Goal: Task Accomplishment & Management: Manage account settings

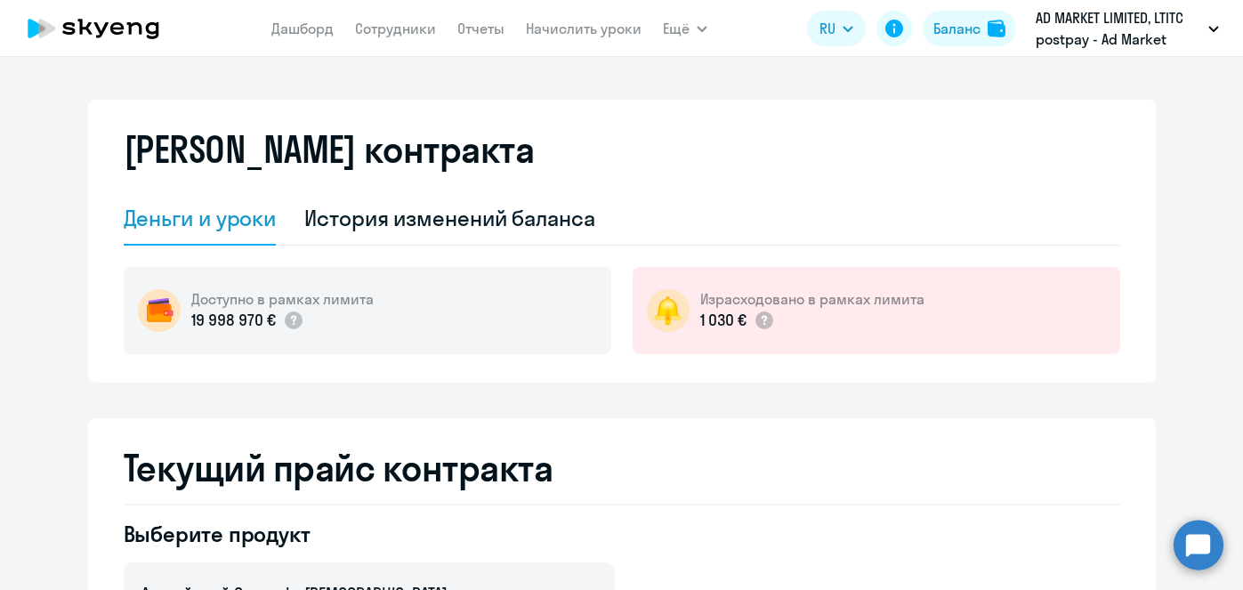
select select "english_adult_not_native_speaker"
click at [557, 228] on div "История изменений баланса" at bounding box center [449, 218] width 291 height 28
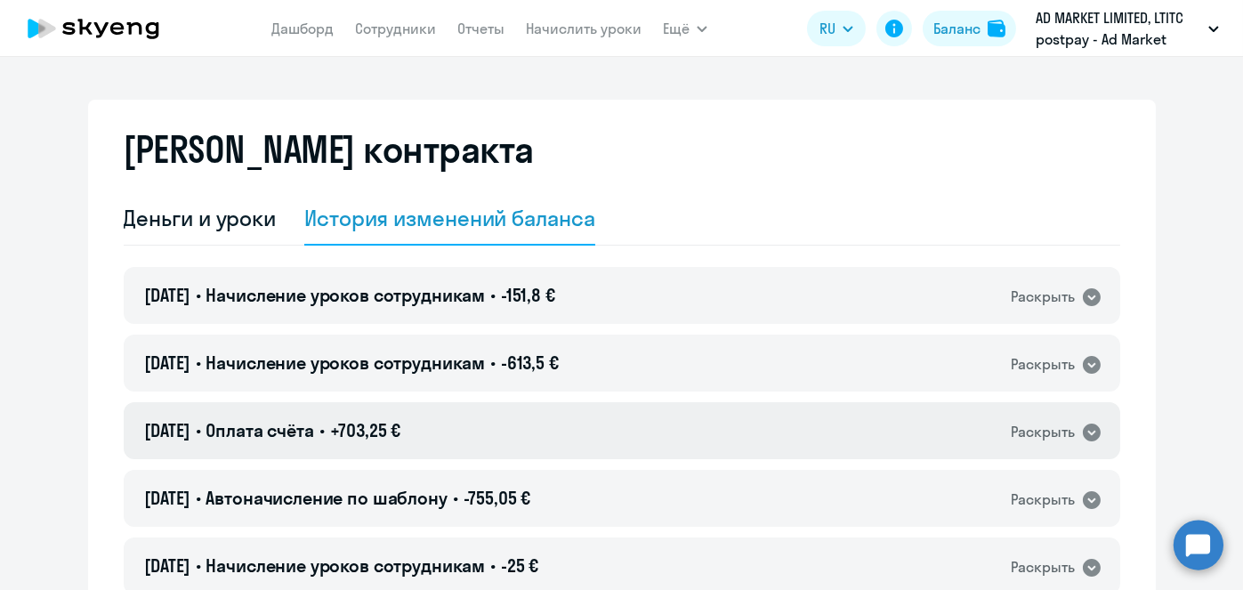
click at [494, 453] on div "01.10.2025 • Оплата счёта • +703,25 € Раскрыть" at bounding box center [622, 430] width 997 height 57
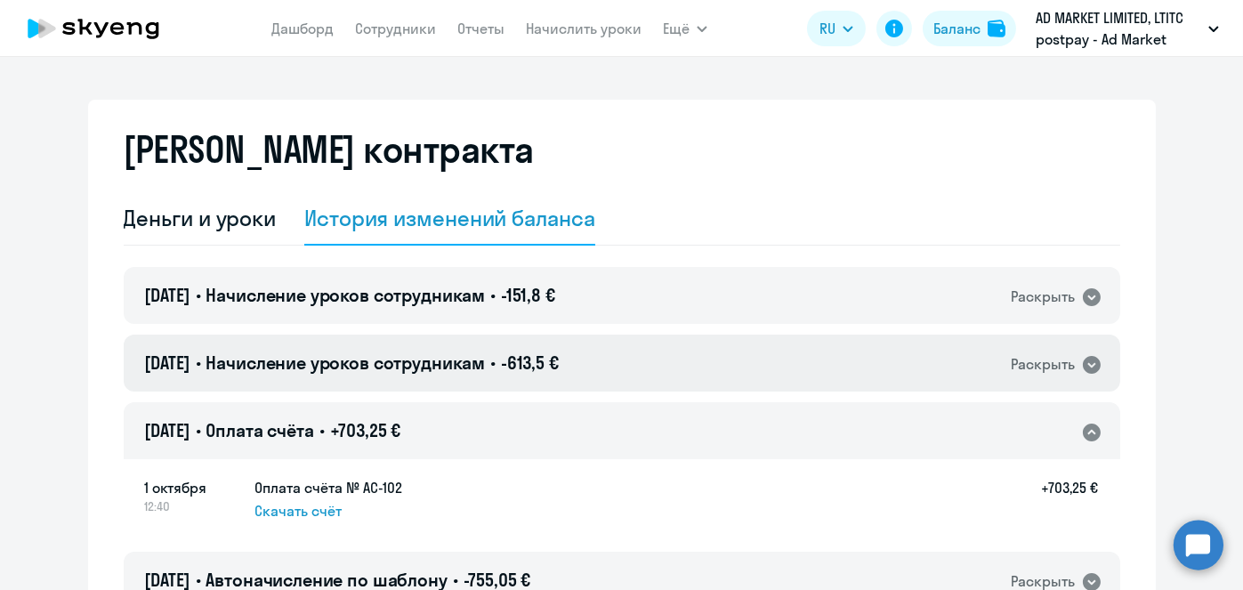
click at [446, 355] on span "Начисление уроков сотрудникам" at bounding box center [345, 362] width 279 height 22
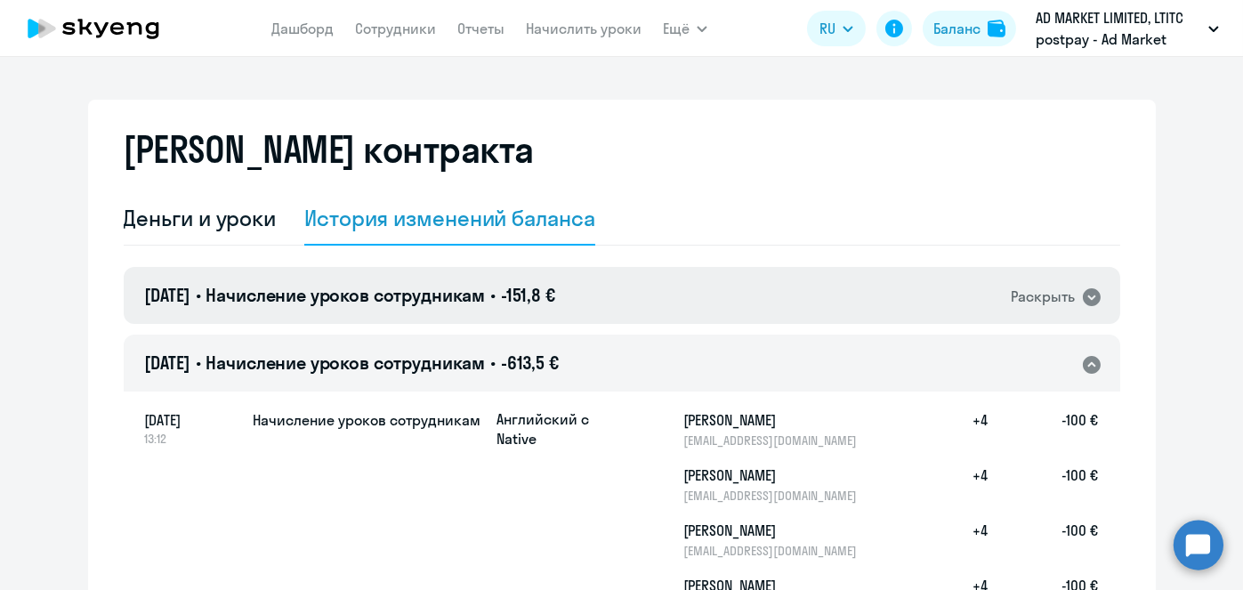
click at [432, 297] on span "Начисление уроков сотрудникам" at bounding box center [345, 295] width 279 height 22
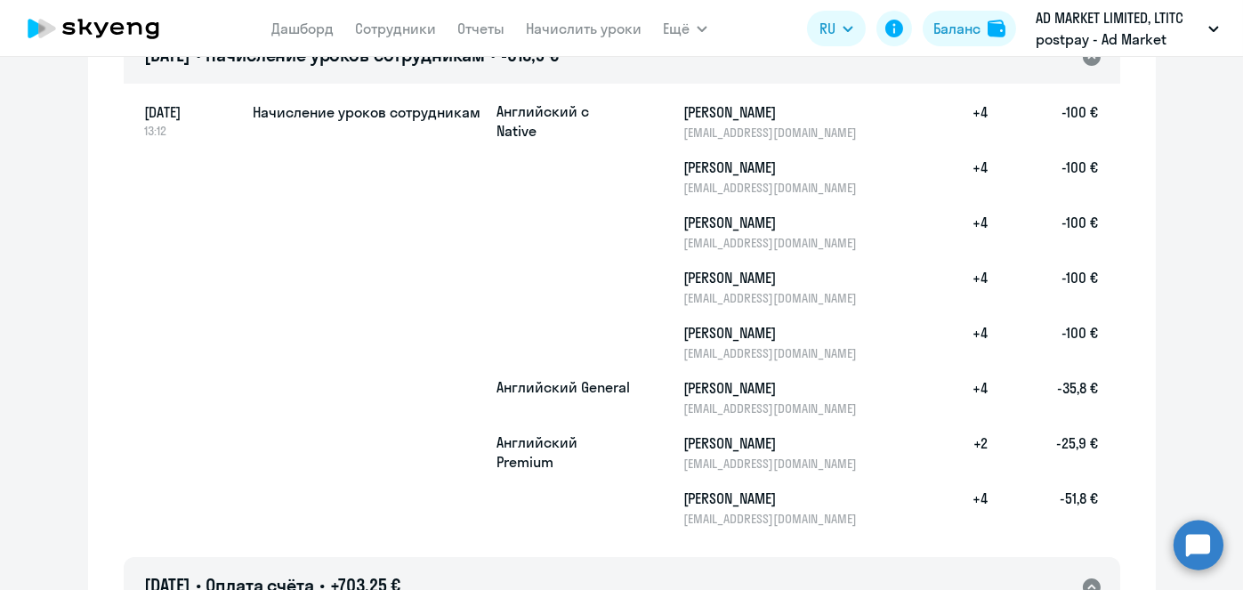
scroll to position [443, 0]
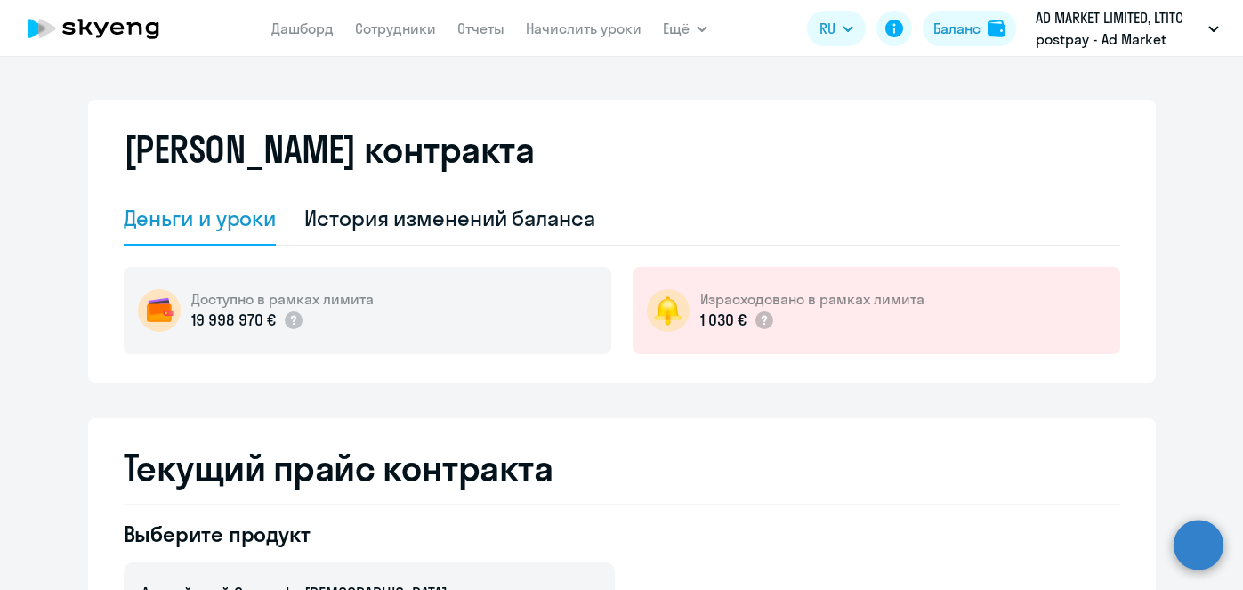
select select "english_adult_not_native_speaker"
click at [600, 30] on link "Начислить уроки" at bounding box center [584, 29] width 116 height 18
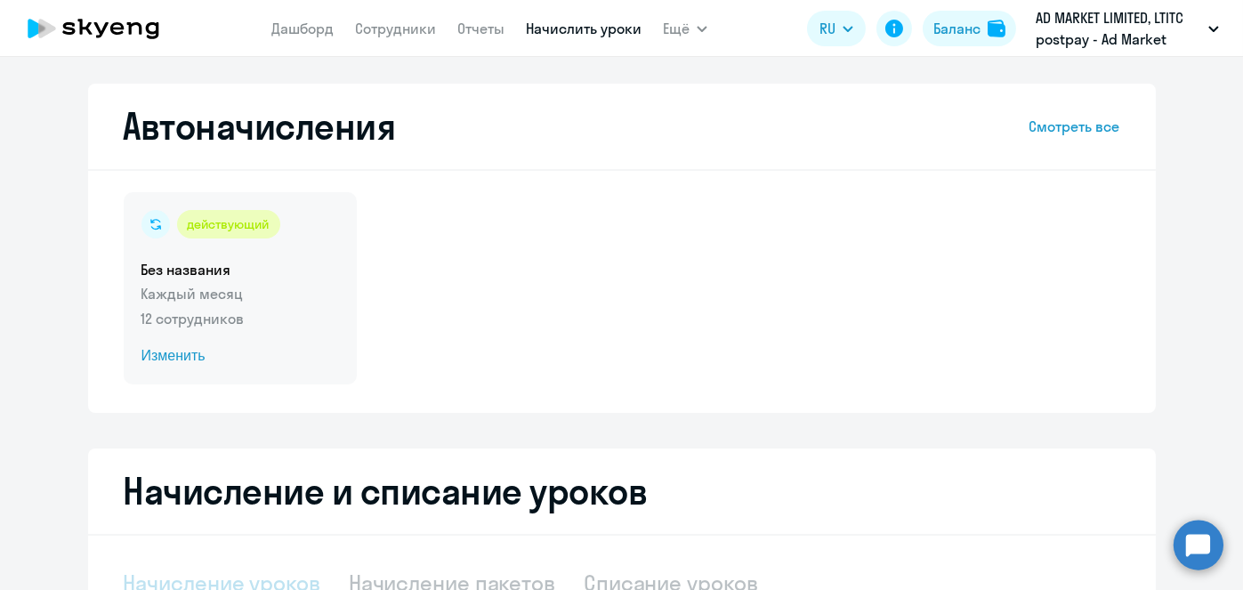
select select "10"
click at [170, 365] on span "Изменить" at bounding box center [240, 355] width 198 height 21
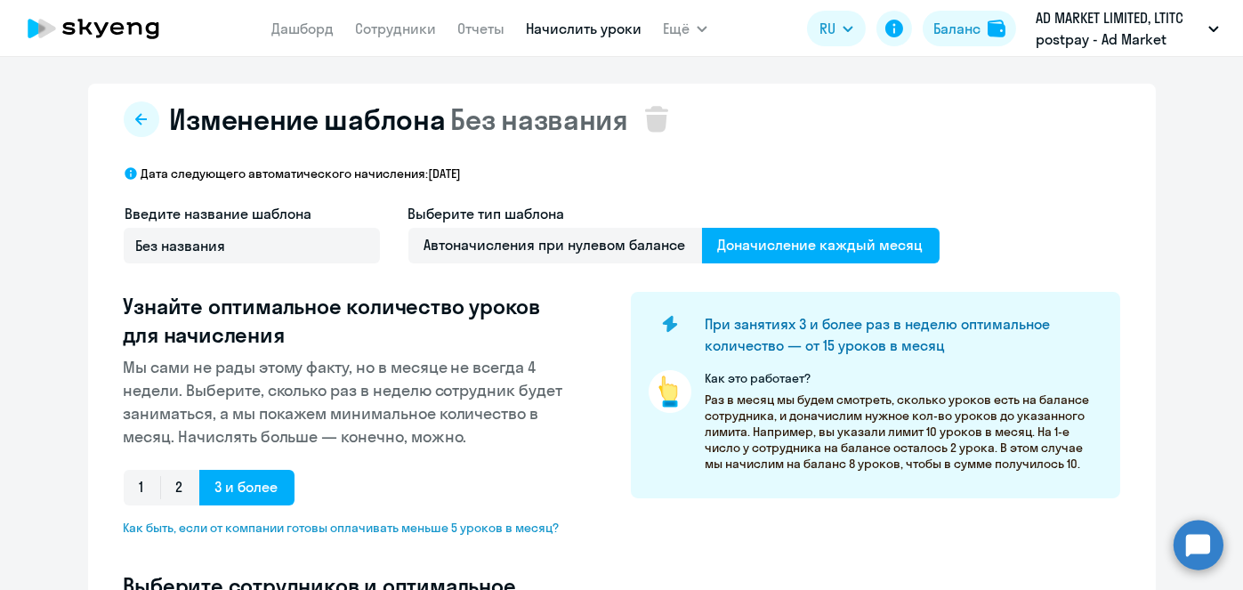
select select "10"
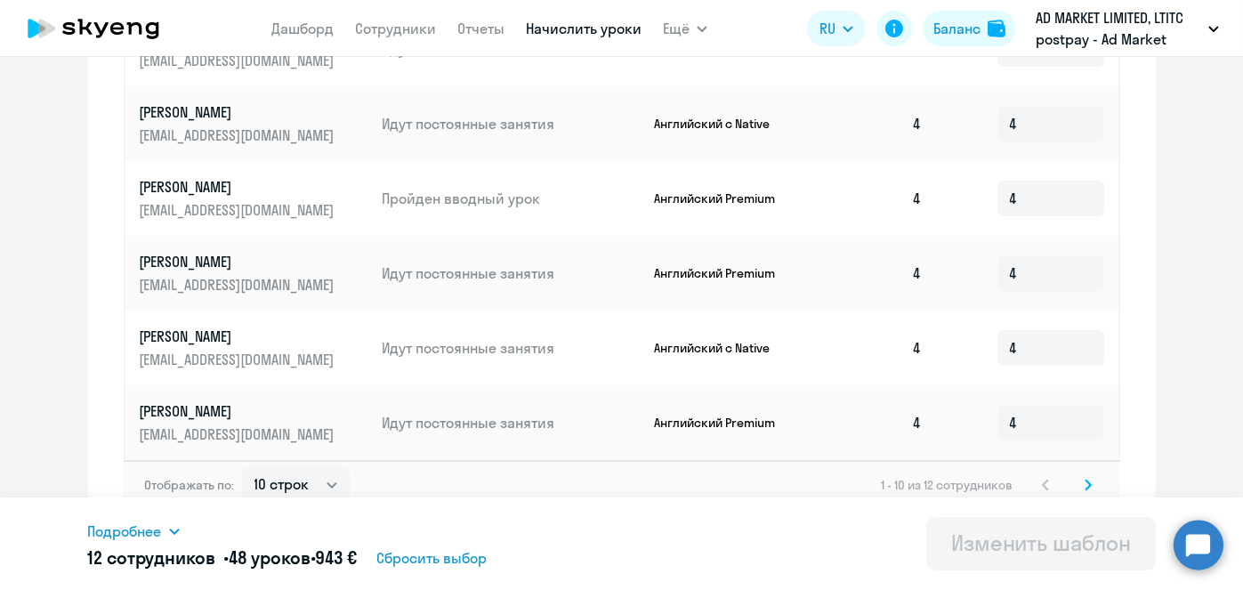
scroll to position [1062, 0]
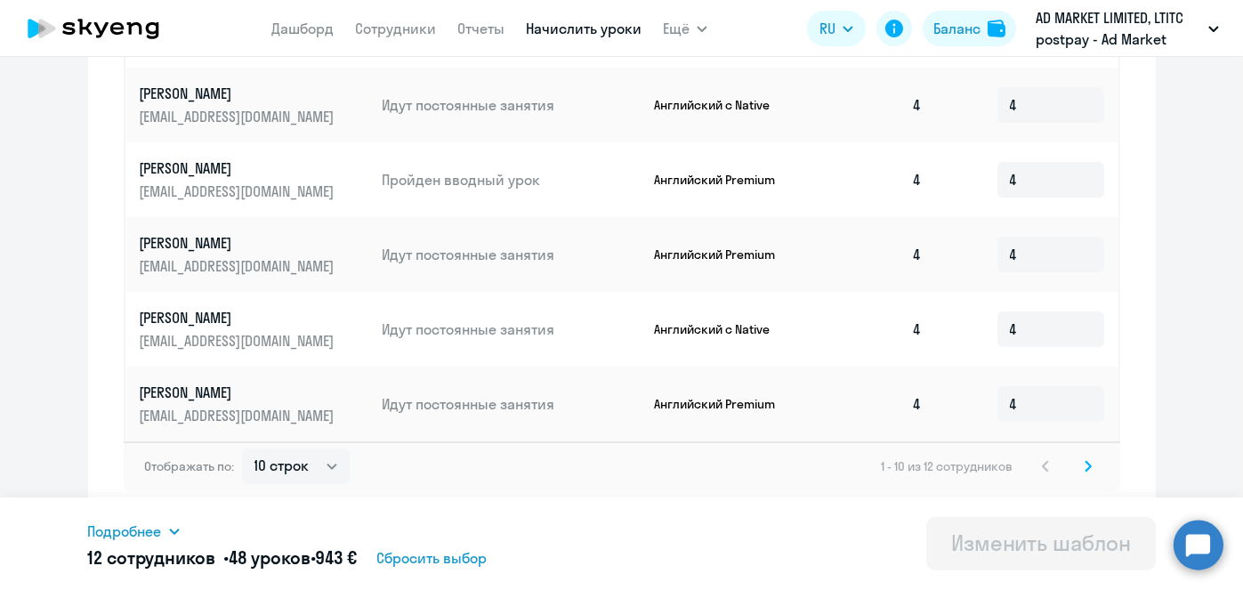
click at [1085, 466] on icon at bounding box center [1088, 466] width 7 height 12
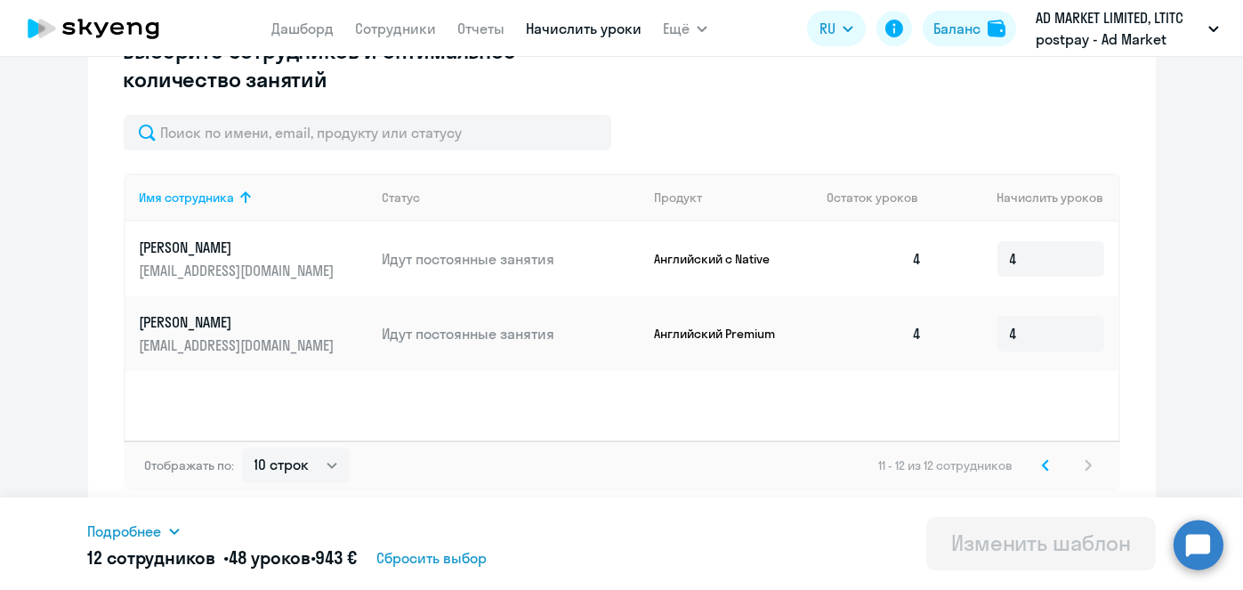
scroll to position [534, 0]
click at [1043, 465] on icon at bounding box center [1045, 466] width 5 height 10
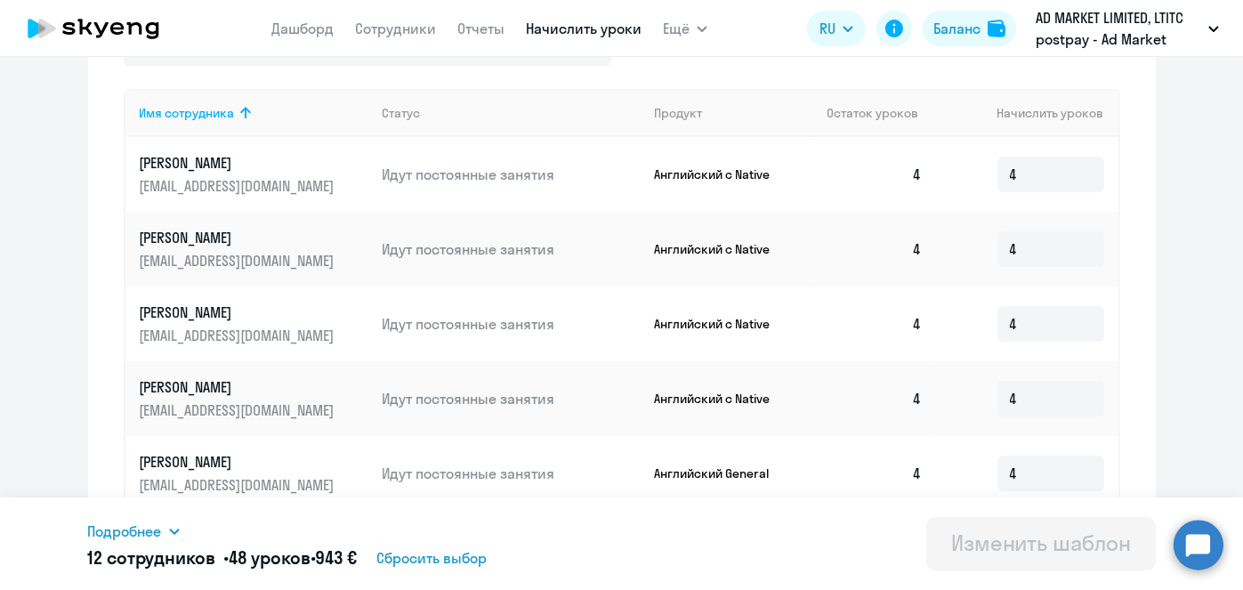
scroll to position [609, 0]
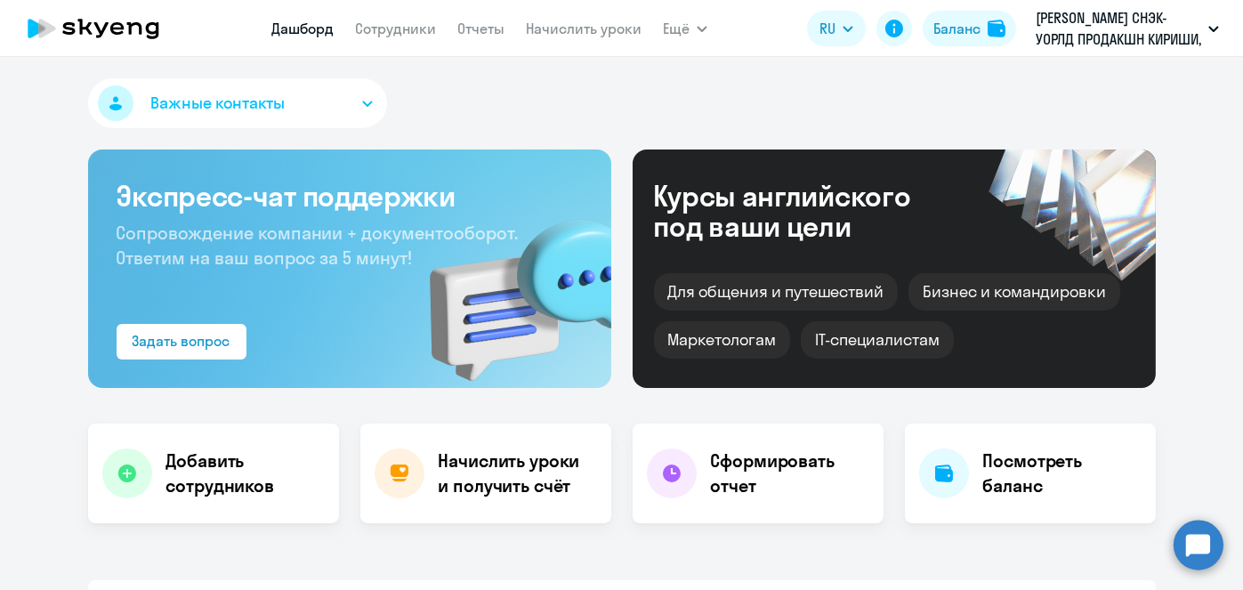
select select "30"
click at [551, 36] on link "Начислить уроки" at bounding box center [584, 29] width 116 height 18
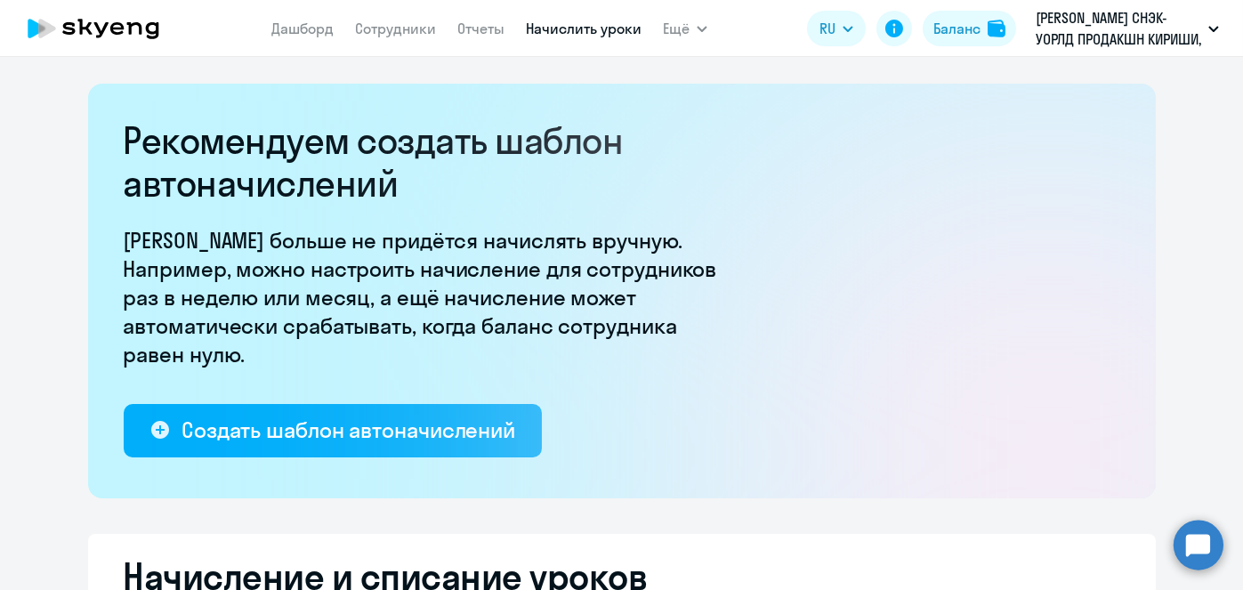
select select "10"
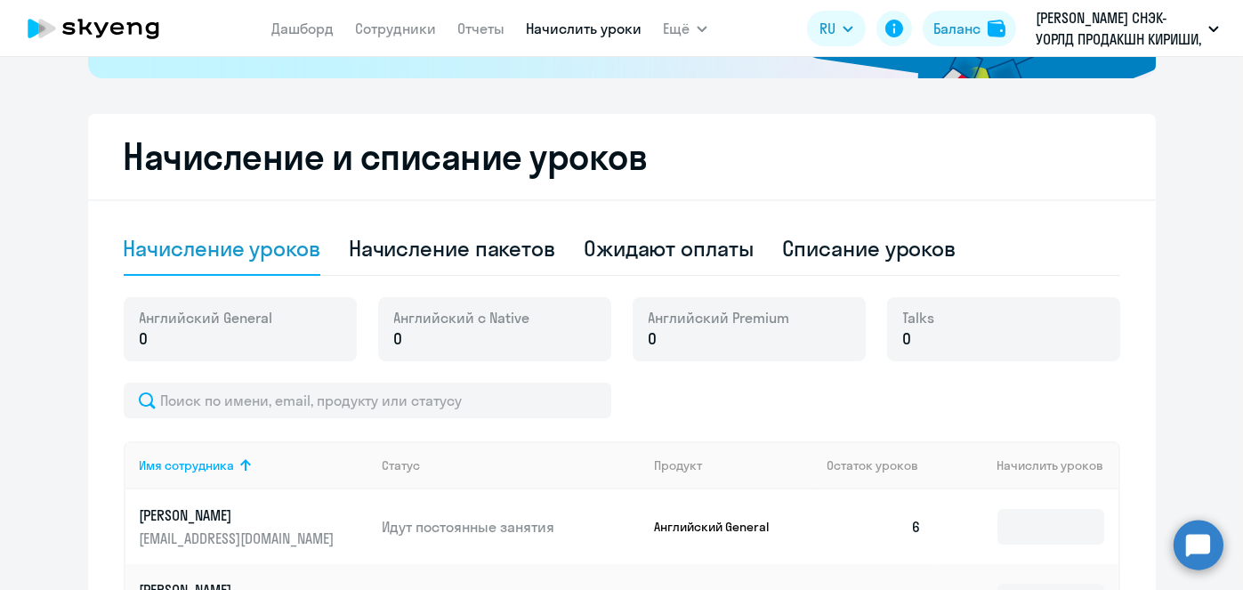
scroll to position [417, 0]
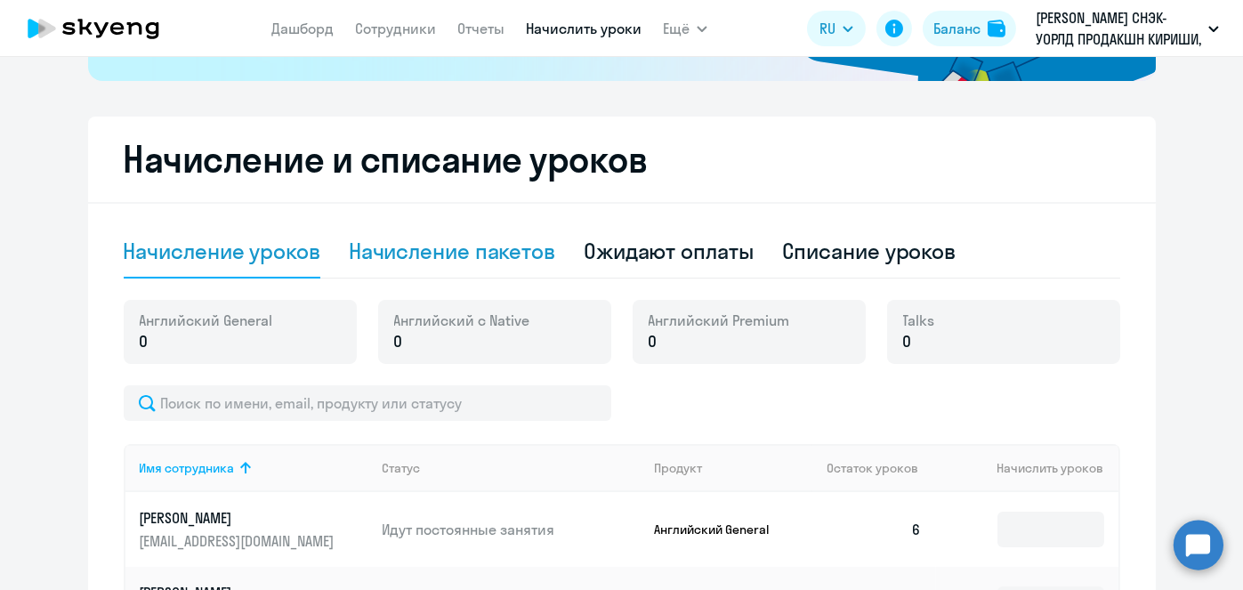
click at [432, 248] on div "Начисление пакетов" at bounding box center [452, 251] width 206 height 28
select select "10"
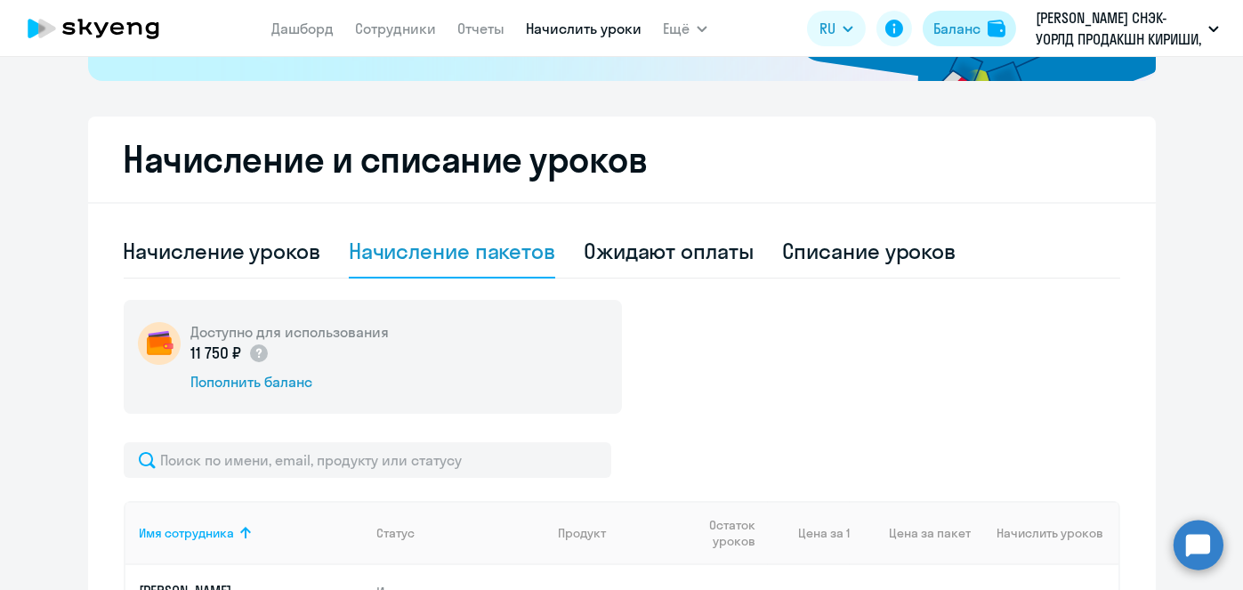
click at [1012, 28] on button "Баланс" at bounding box center [969, 29] width 93 height 36
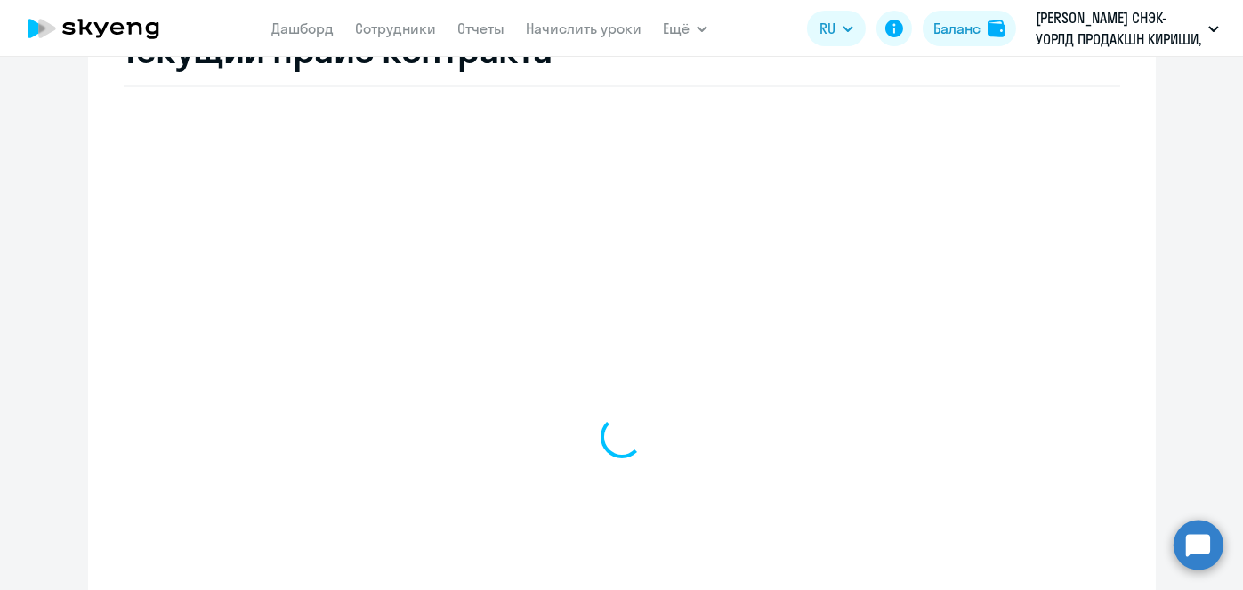
scroll to position [740, 0]
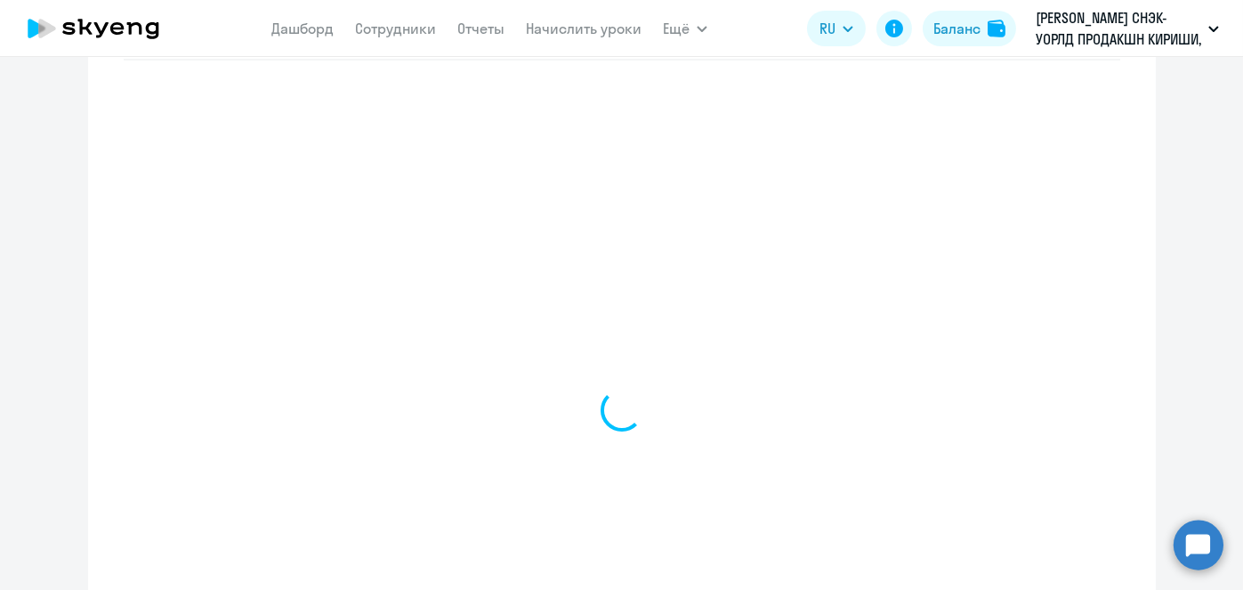
select select "english_adult_not_native_speaker"
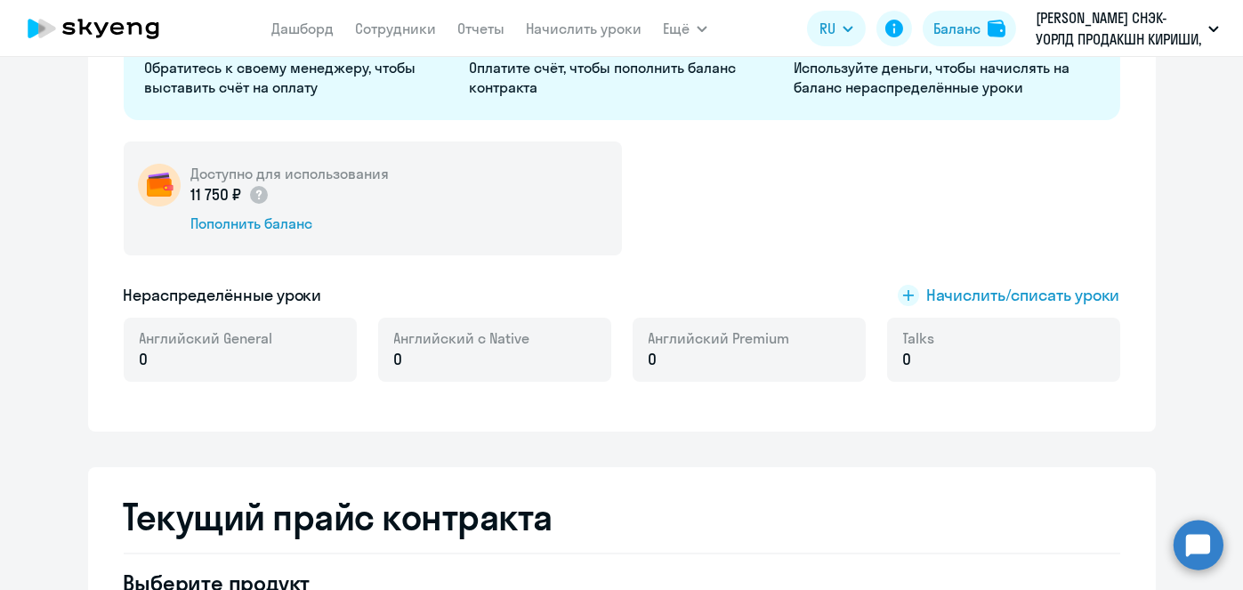
scroll to position [0, 0]
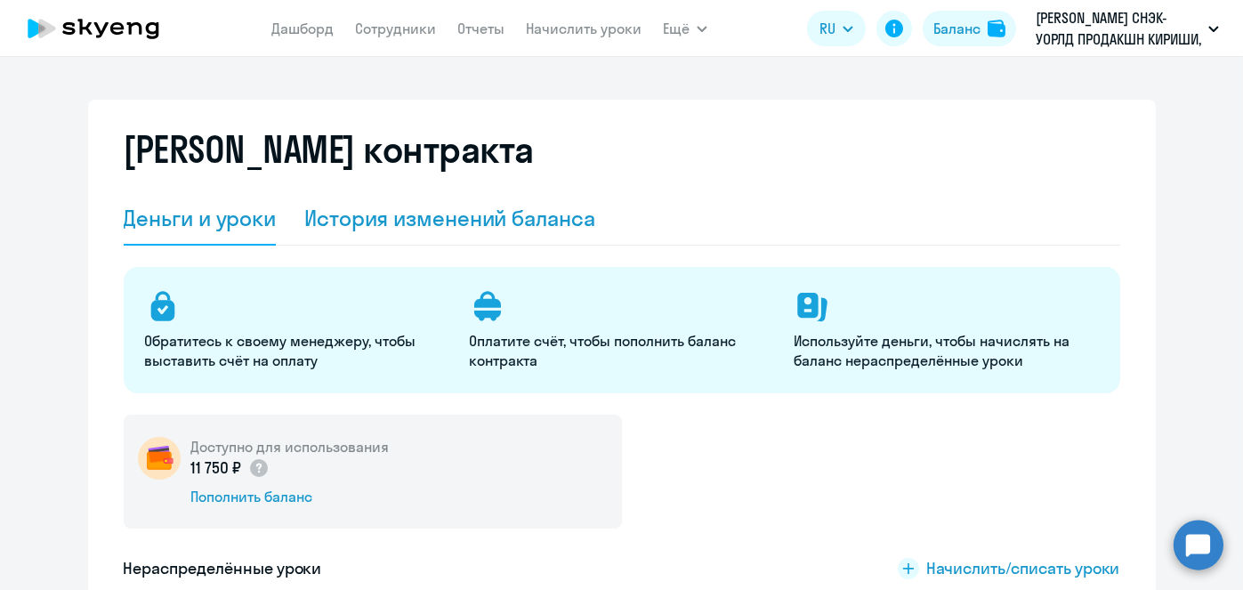
click at [554, 192] on div "История изменений баланса" at bounding box center [449, 218] width 291 height 53
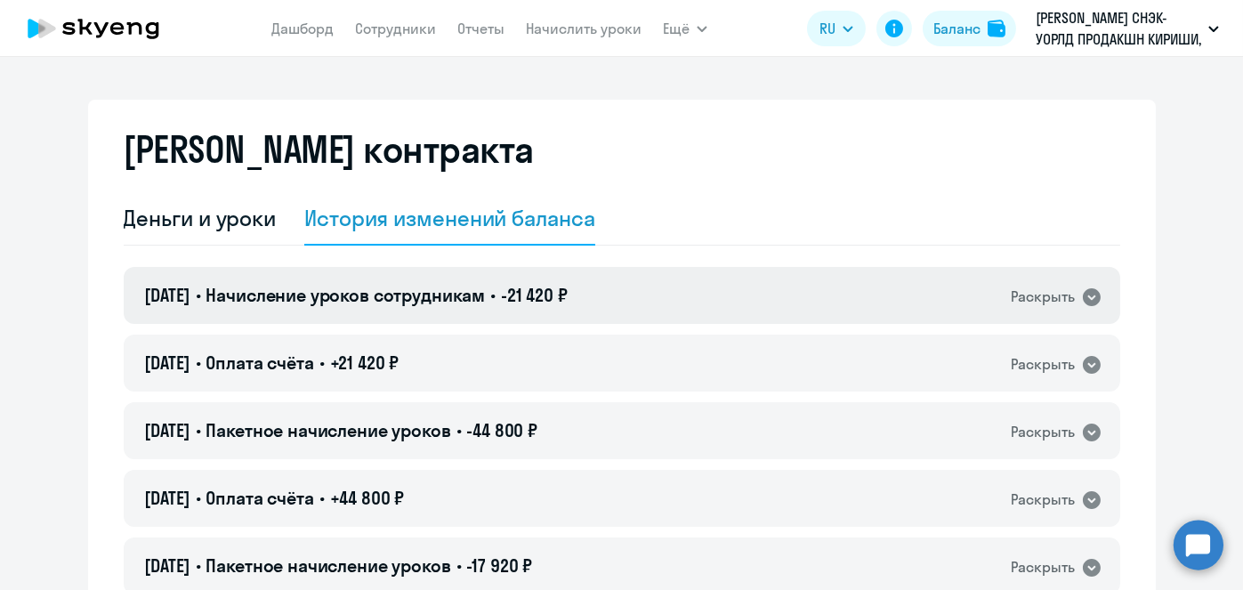
click at [617, 284] on div "30.09.2025 • Начисление уроков сотрудникам • -21 420 ₽ Раскрыть" at bounding box center [622, 295] width 997 height 57
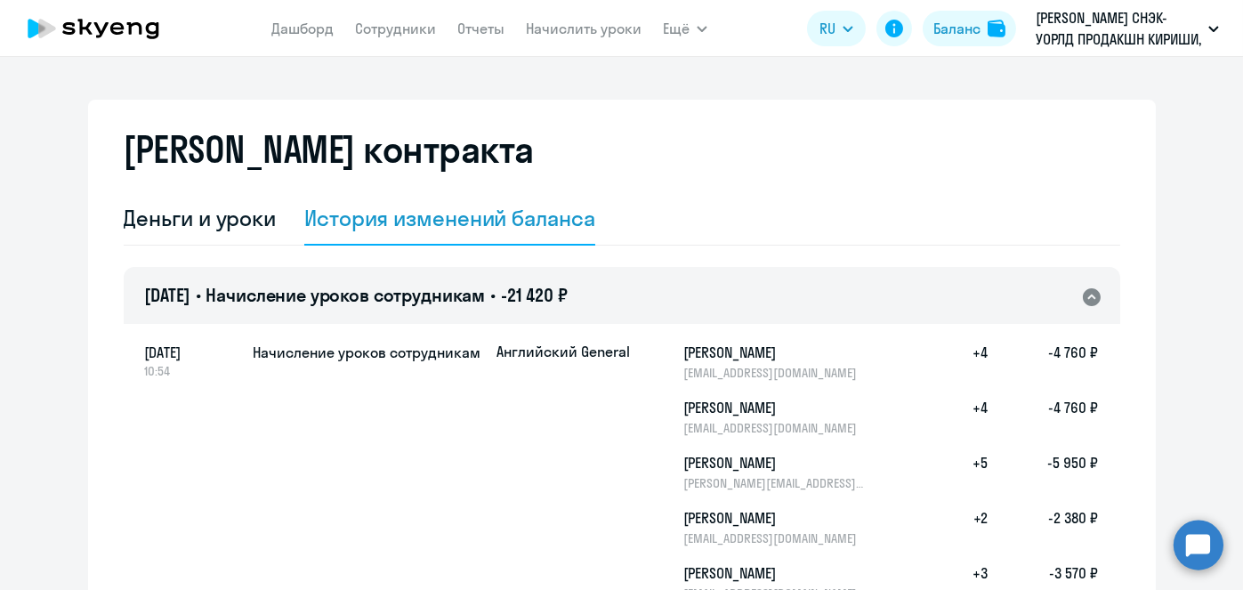
click at [617, 284] on div "30.09.2025 • Начисление уроков сотрудникам • -21 420 ₽ Раскрыть" at bounding box center [622, 295] width 997 height 57
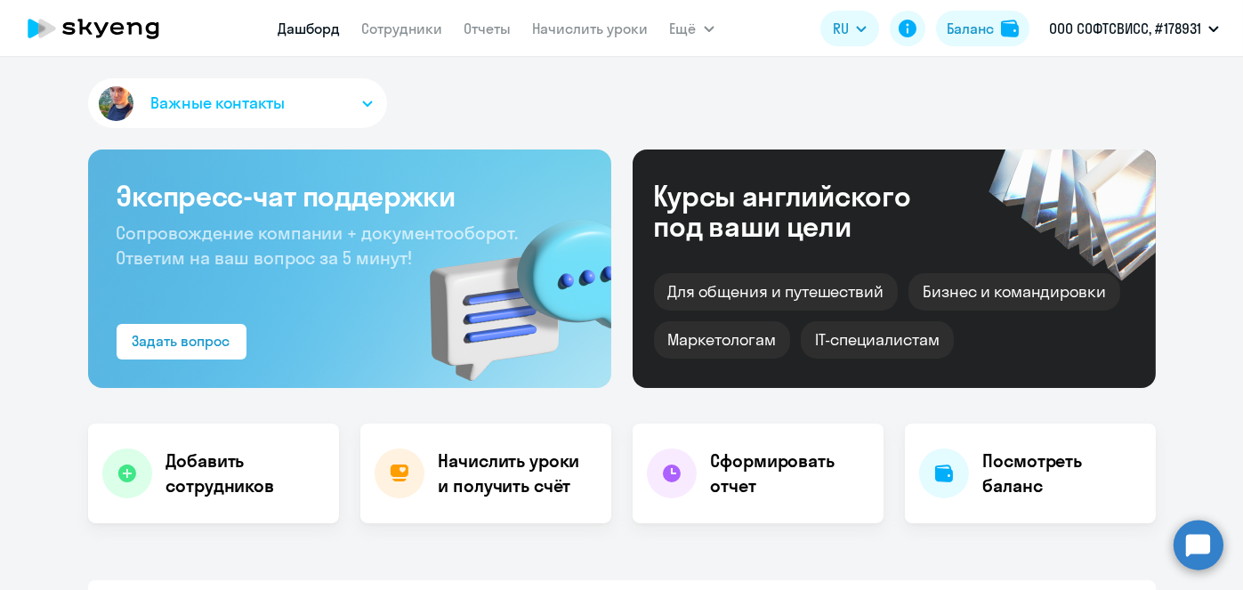
click at [558, 36] on link "Начислить уроки" at bounding box center [591, 29] width 116 height 18
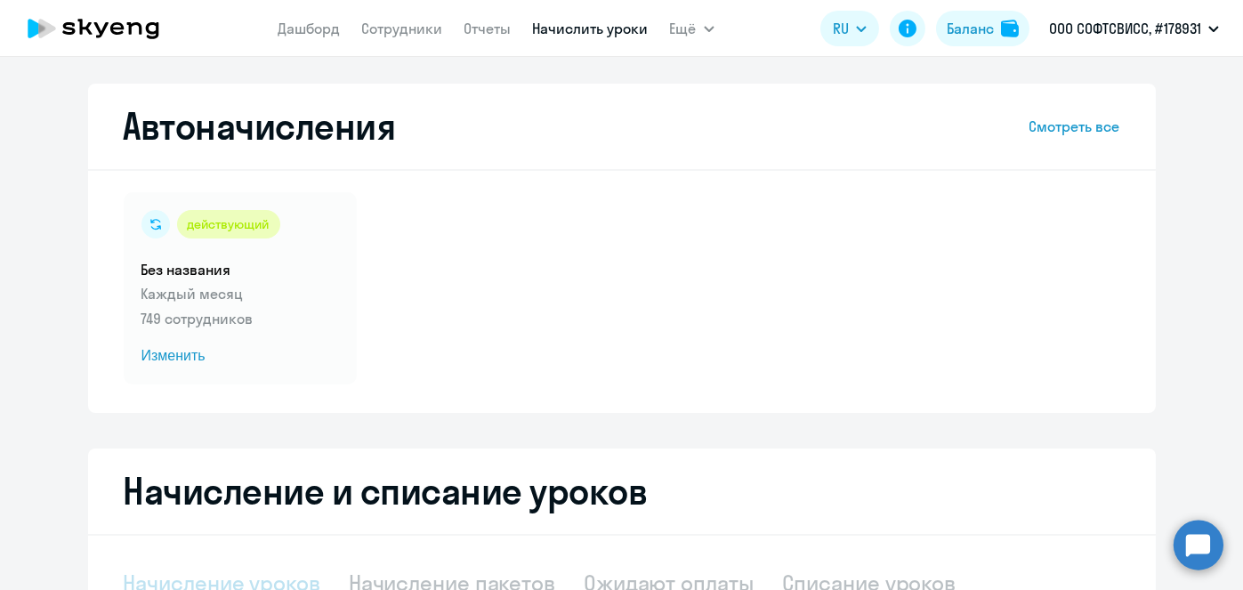
select select "10"
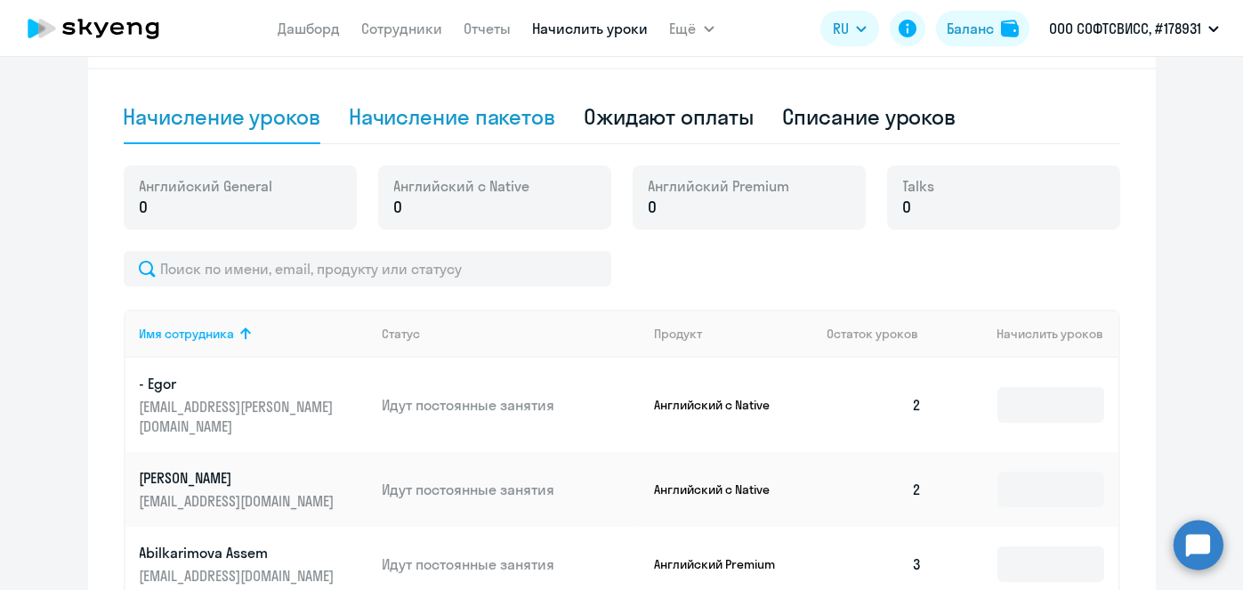
click at [468, 119] on div "Начисление пакетов" at bounding box center [452, 116] width 206 height 28
select select "10"
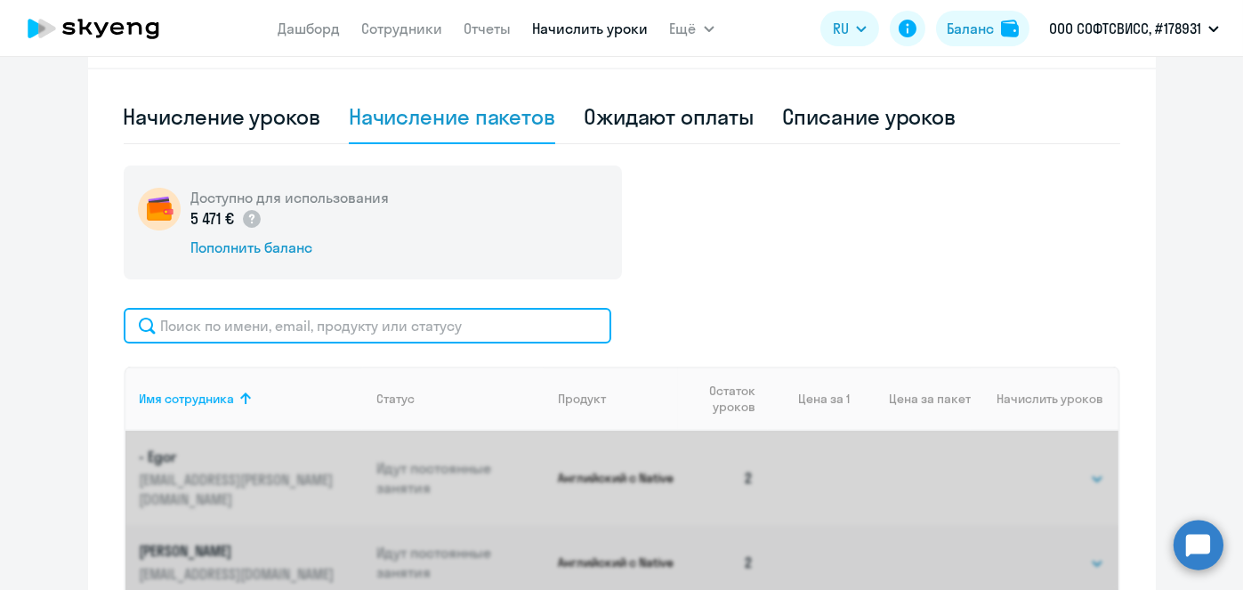
click at [415, 319] on input "text" at bounding box center [368, 326] width 488 height 36
paste input "Fatkov"
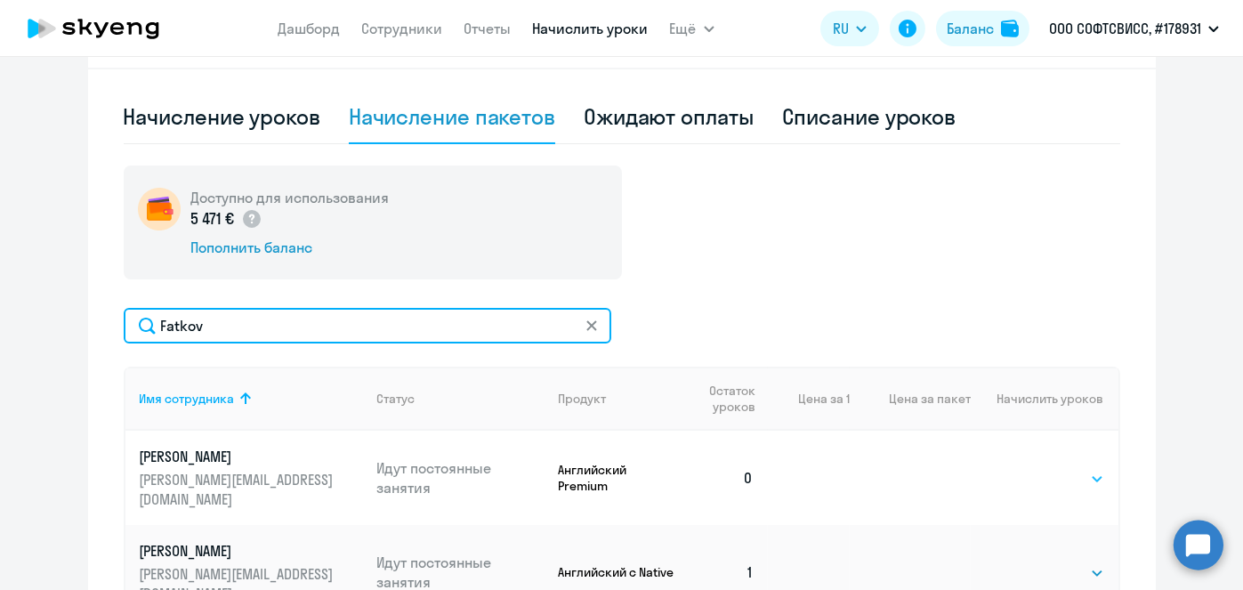
type input "Fatkov"
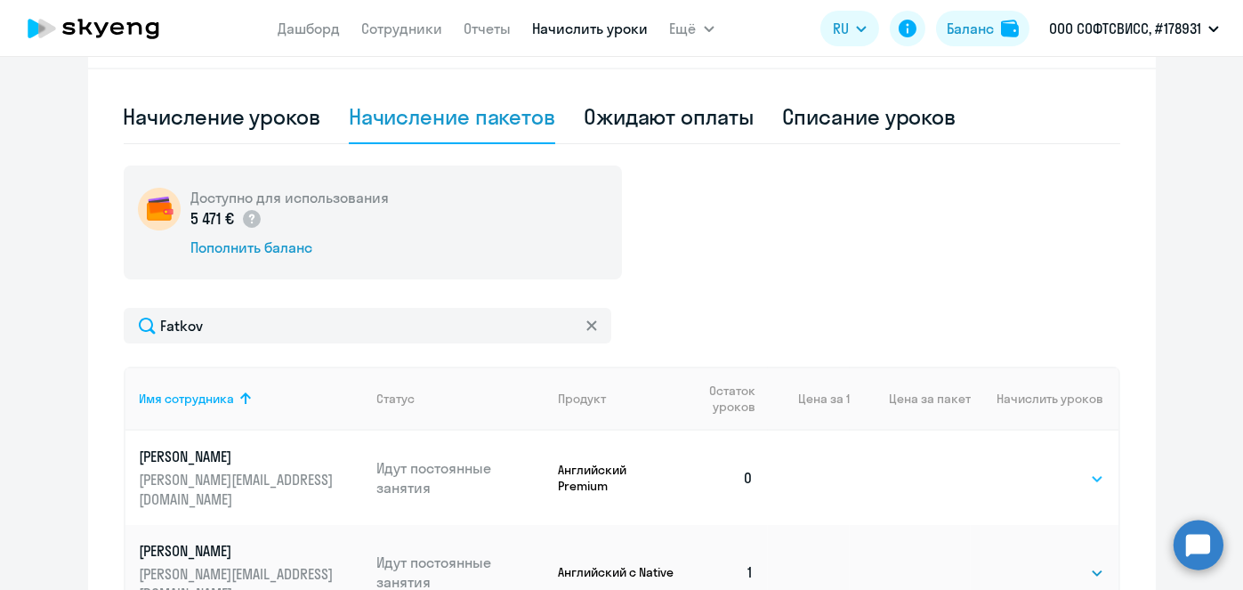
click at [1066, 468] on select "Выбрать 8 16 32 64" at bounding box center [1067, 478] width 73 height 21
select select "8"
click at [1031, 468] on select "Выбрать 8 16 32 64" at bounding box center [1067, 478] width 73 height 21
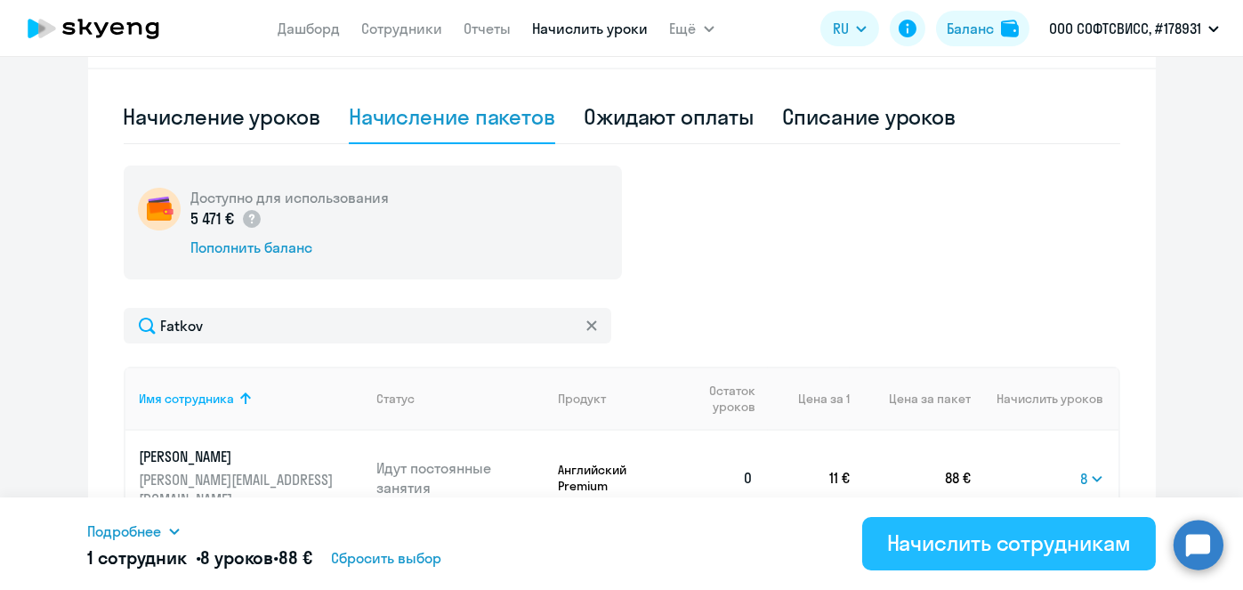
click at [935, 545] on div "Начислить сотрудникам" at bounding box center [1009, 543] width 244 height 28
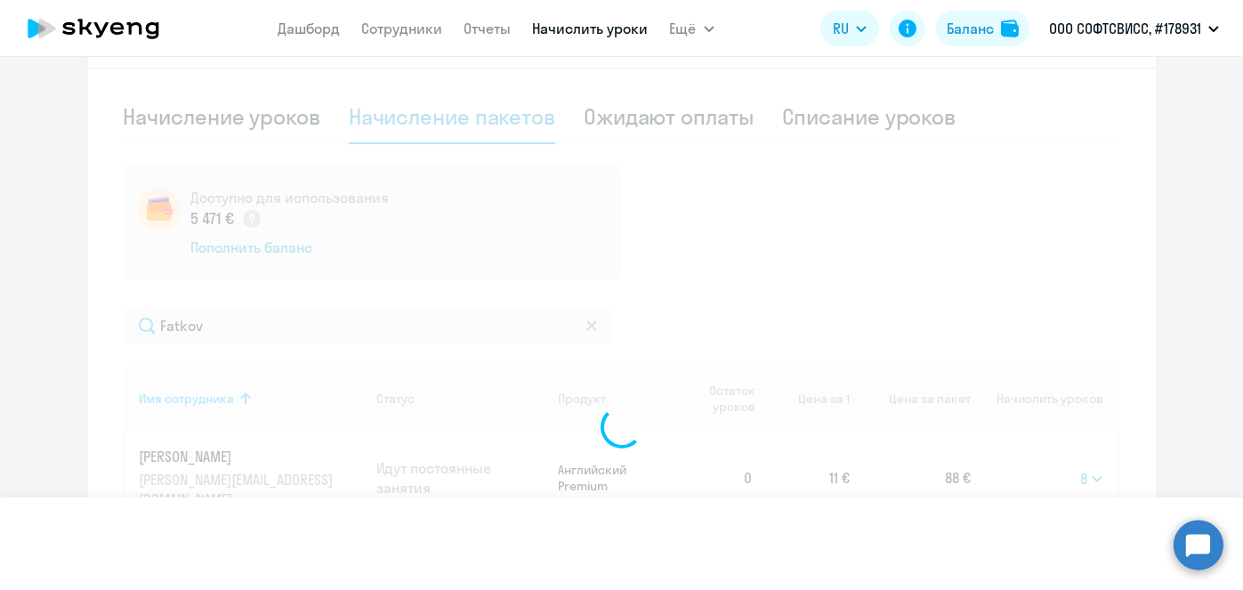
select select
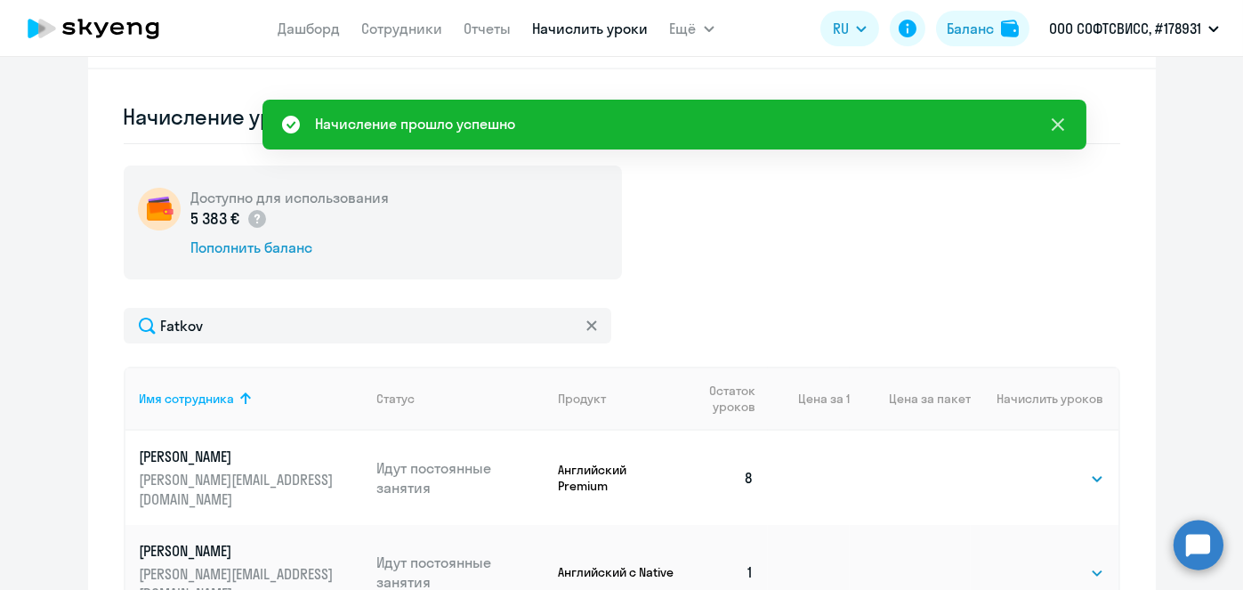
click at [1058, 125] on icon at bounding box center [1057, 124] width 12 height 12
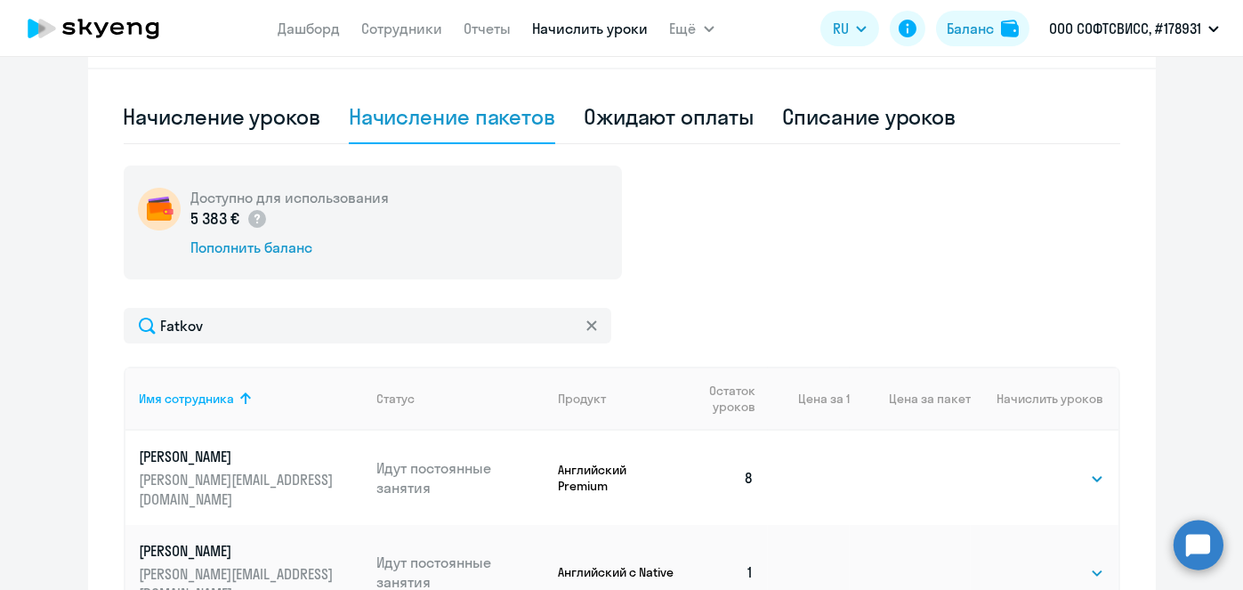
click at [870, 109] on div "Списание уроков" at bounding box center [869, 116] width 174 height 28
select select "10"
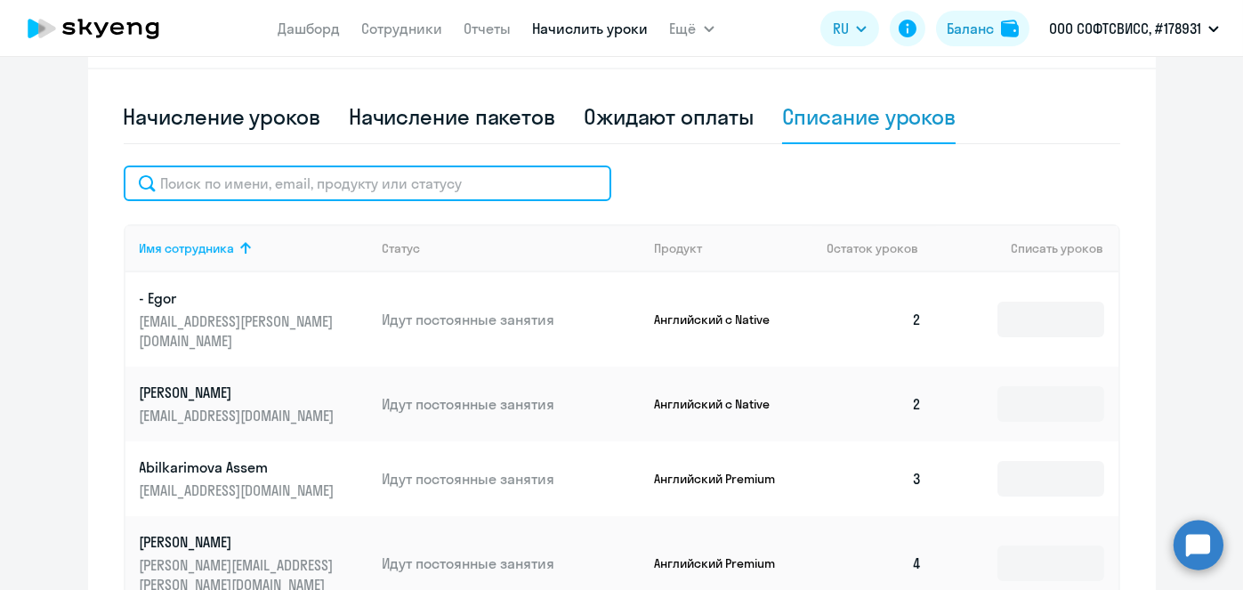
click at [432, 180] on input "text" at bounding box center [368, 183] width 488 height 36
paste input "Fatkov"
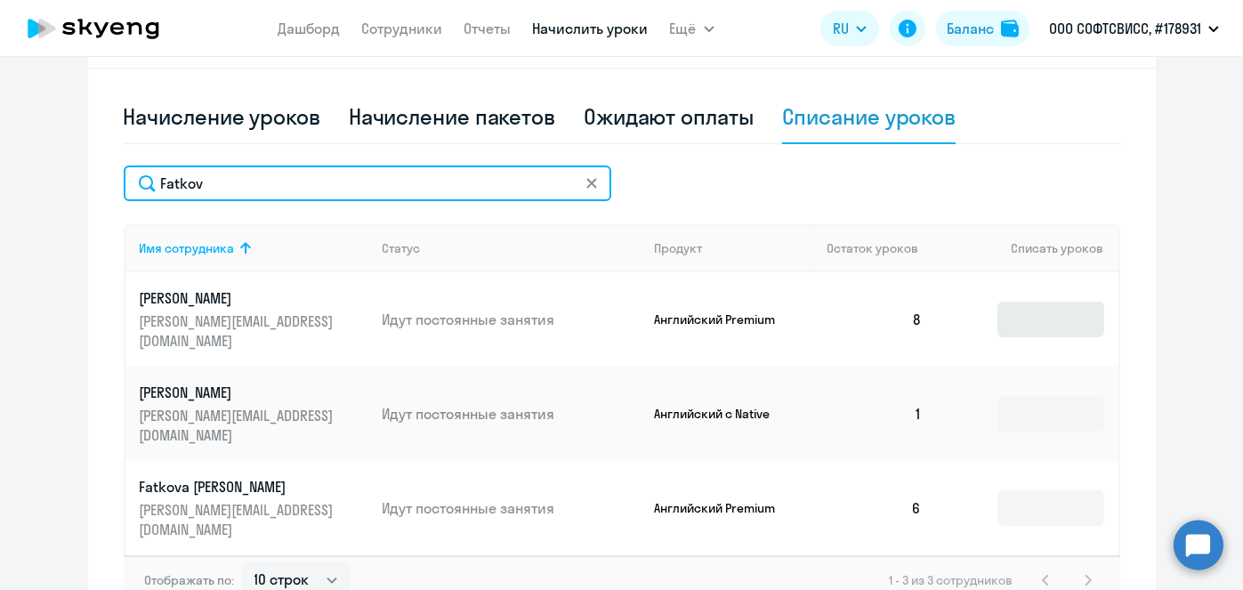
type input "Fatkov"
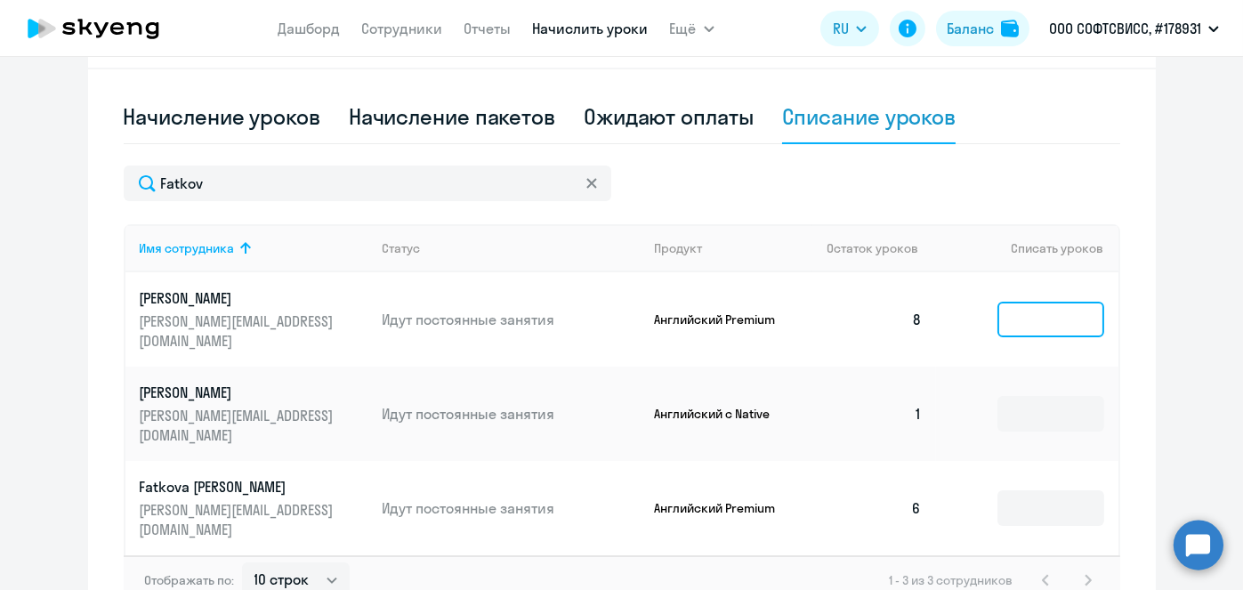
click at [1065, 319] on input at bounding box center [1050, 320] width 107 height 36
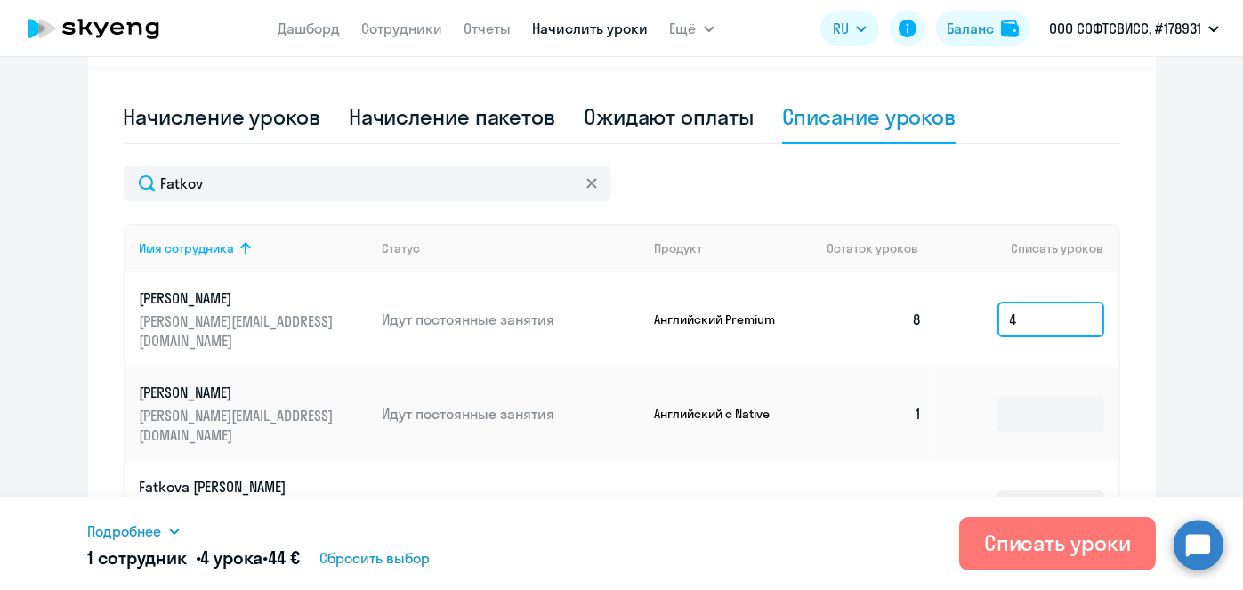
type input "4"
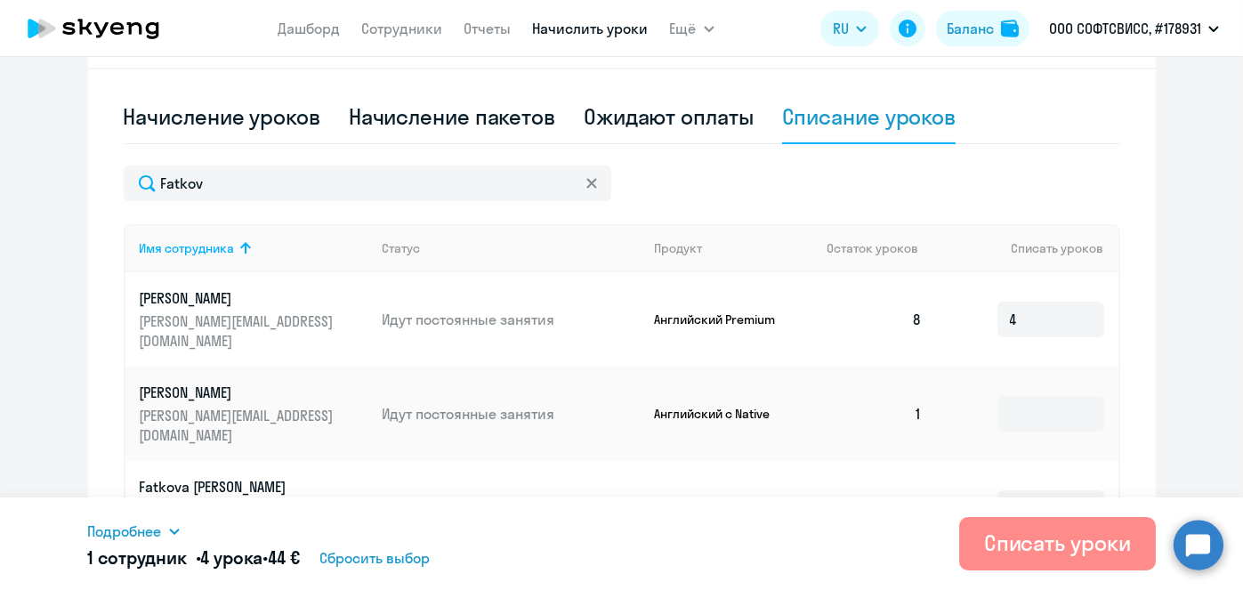
click at [1054, 544] on div "Списать уроки" at bounding box center [1057, 543] width 147 height 28
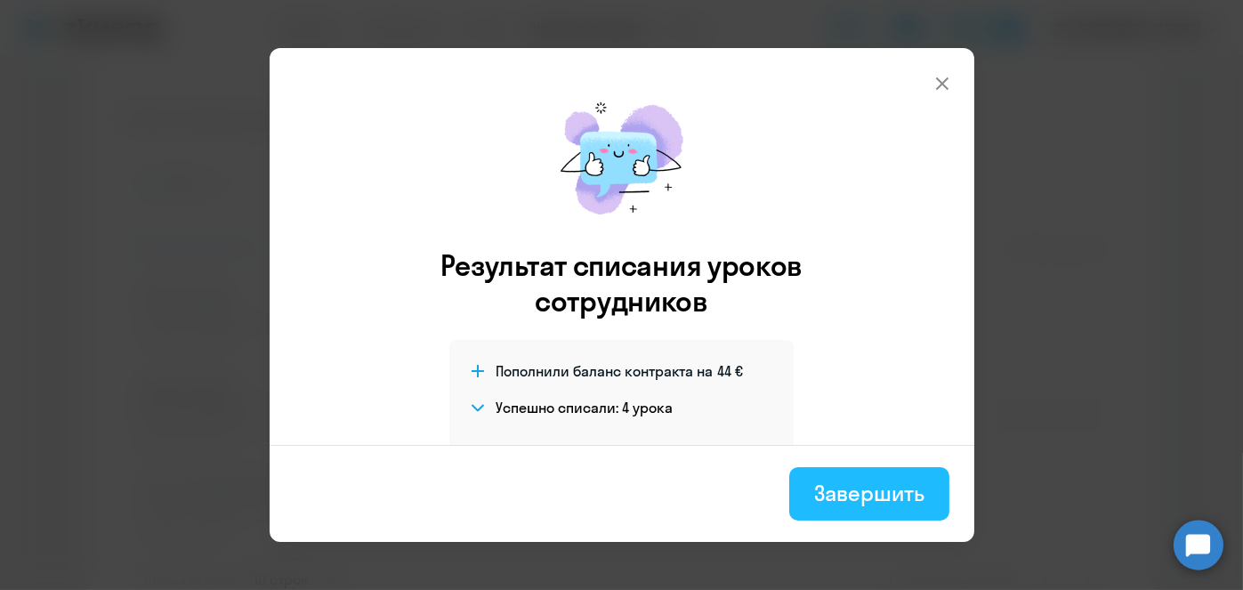
click at [896, 487] on div "Завершить" at bounding box center [868, 493] width 109 height 28
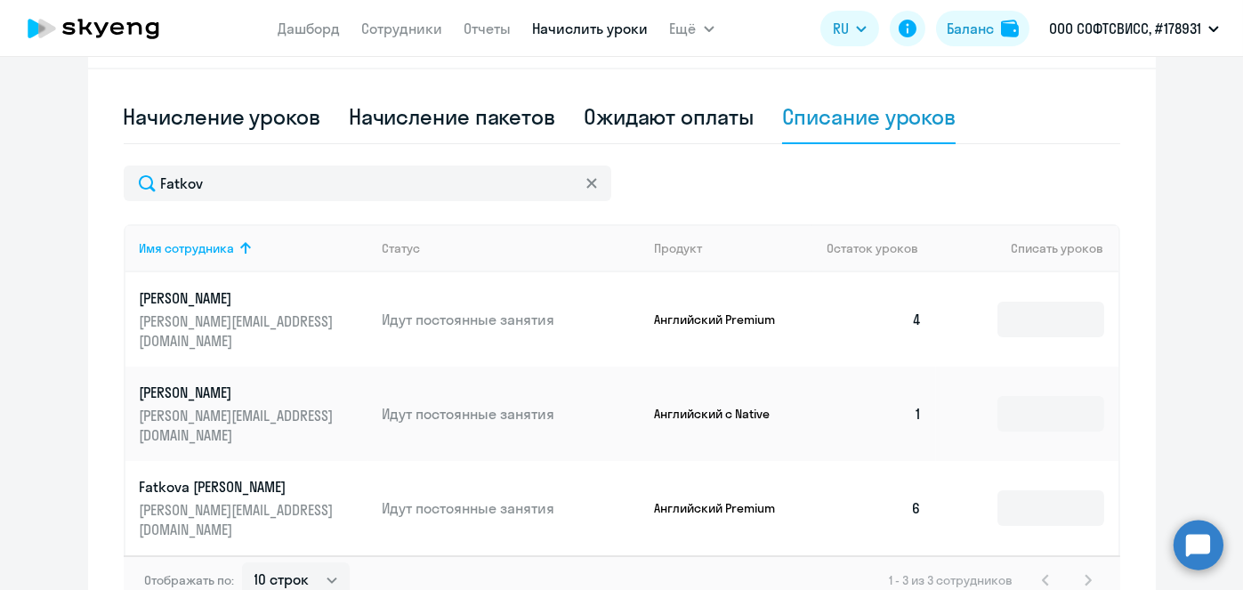
scroll to position [0, 0]
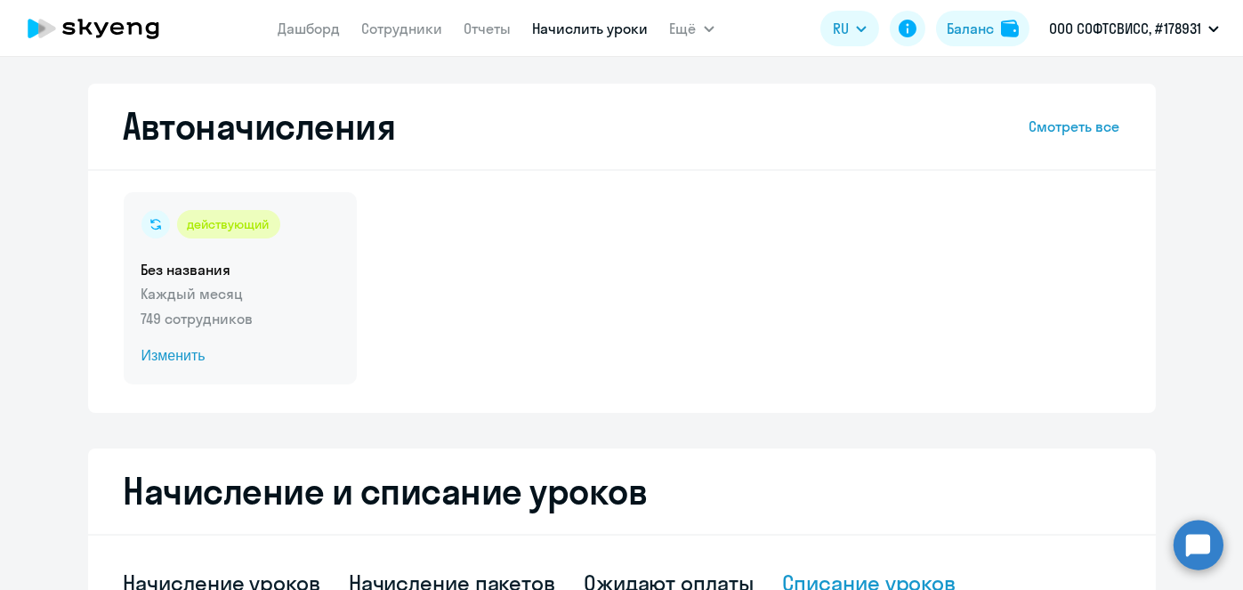
click at [165, 361] on span "Изменить" at bounding box center [240, 355] width 198 height 21
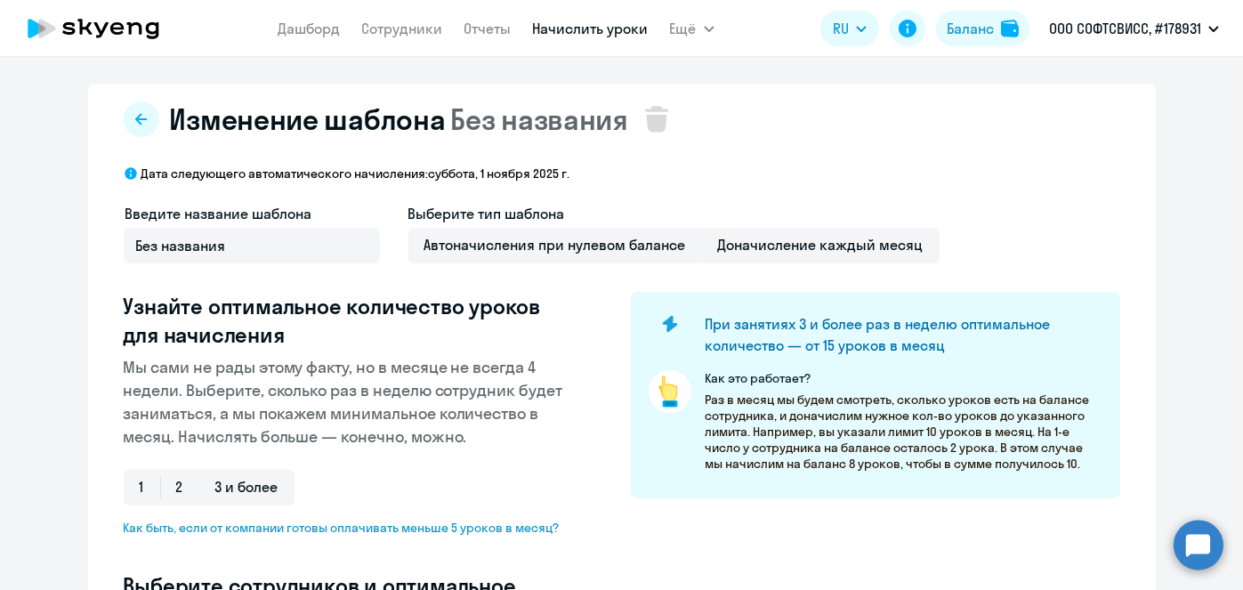
scroll to position [466, 0]
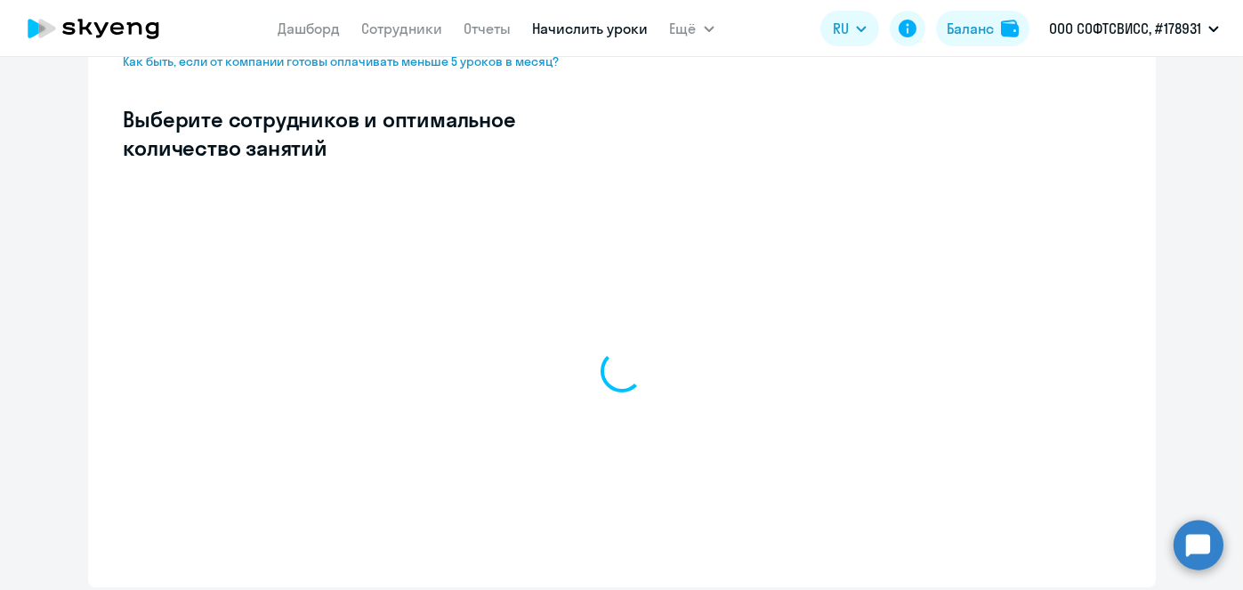
select select "10"
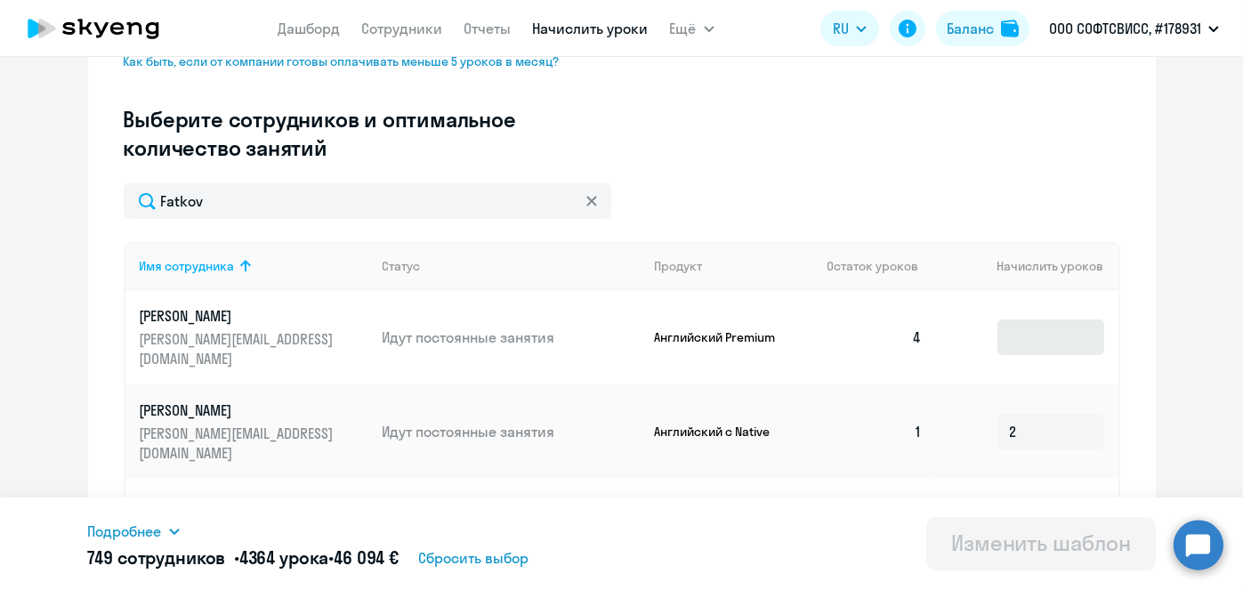
type input "Fatkov"
click at [1013, 331] on input at bounding box center [1050, 337] width 107 height 36
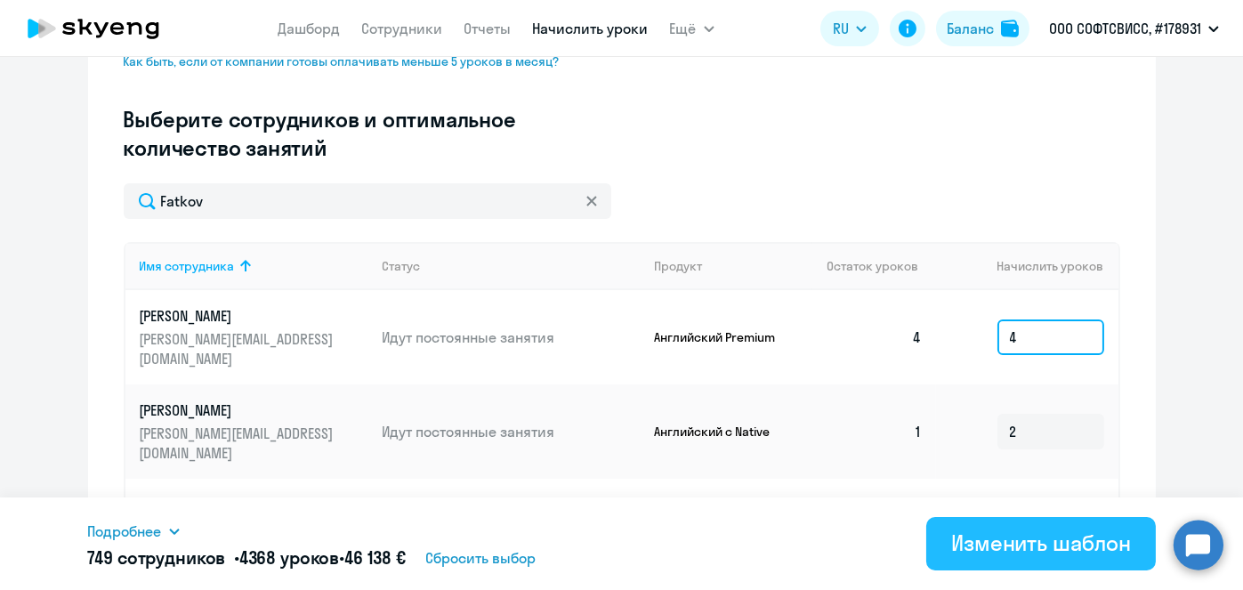
type input "4"
click at [1008, 547] on div "Изменить шаблон" at bounding box center [1041, 543] width 180 height 28
